Goal: Task Accomplishment & Management: Use online tool/utility

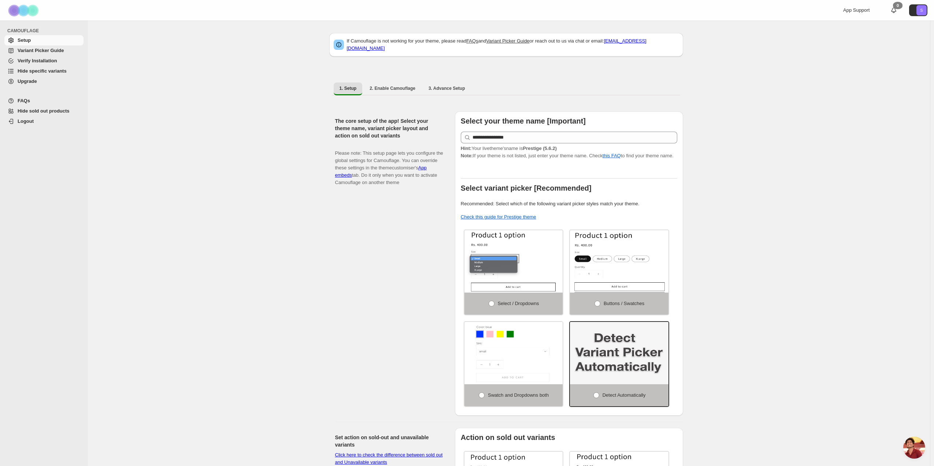
scroll to position [153, 0]
click at [27, 71] on span "Hide specific variants" at bounding box center [42, 70] width 49 height 5
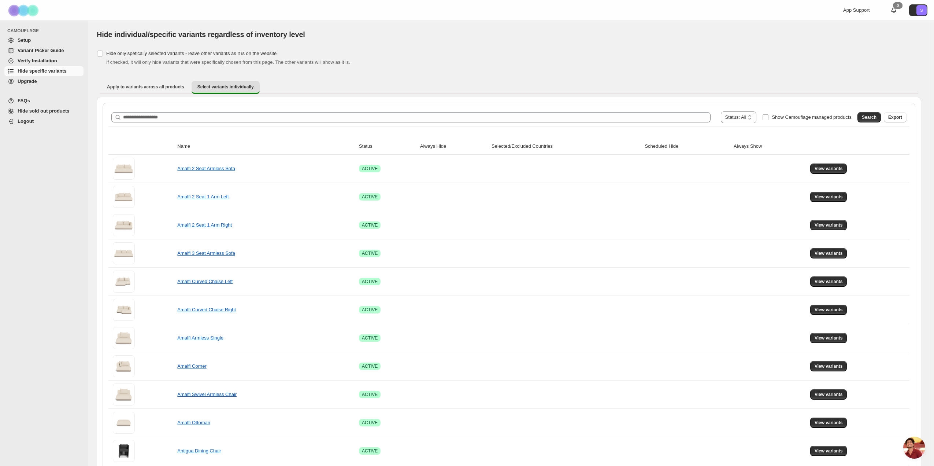
click at [911, 451] on span "Open chat" at bounding box center [914, 447] width 22 height 22
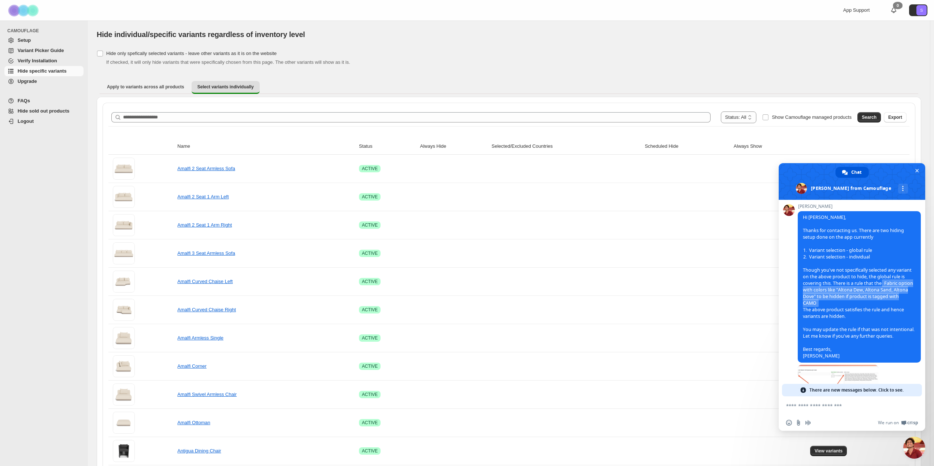
scroll to position [194, 0]
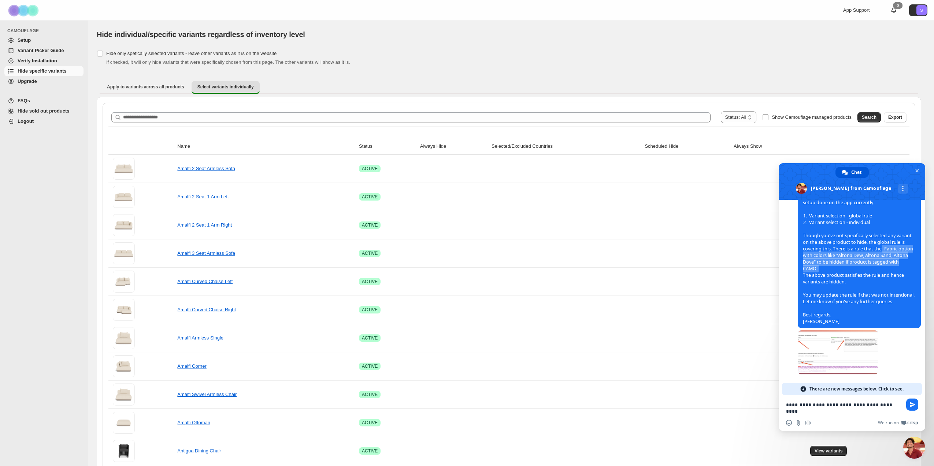
type textarea "**********"
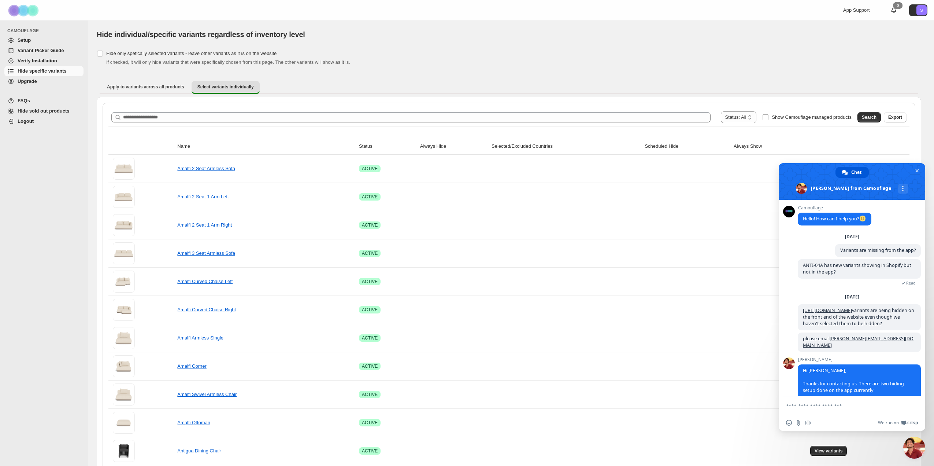
scroll to position [213, 0]
